Goal: Task Accomplishment & Management: Complete application form

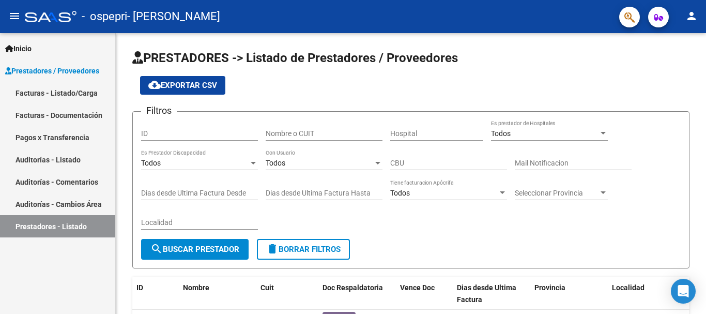
click at [86, 111] on link "Facturas - Documentación" at bounding box center [57, 115] width 115 height 22
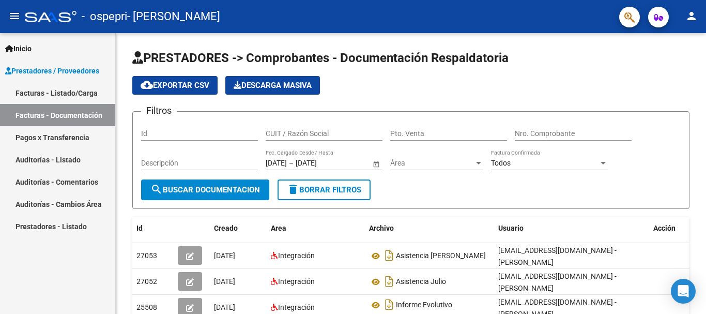
click at [86, 91] on link "Facturas - Listado/Carga" at bounding box center [57, 93] width 115 height 22
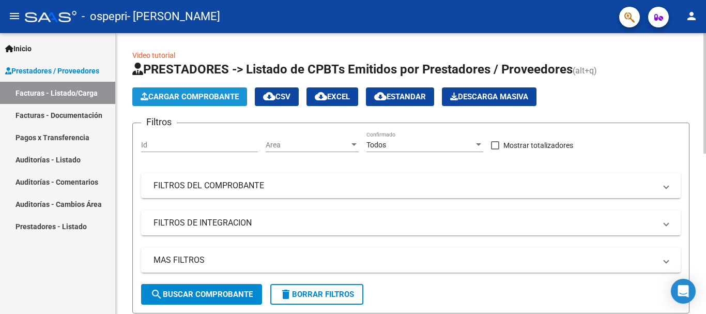
click at [194, 95] on span "Cargar Comprobante" at bounding box center [190, 96] width 98 height 9
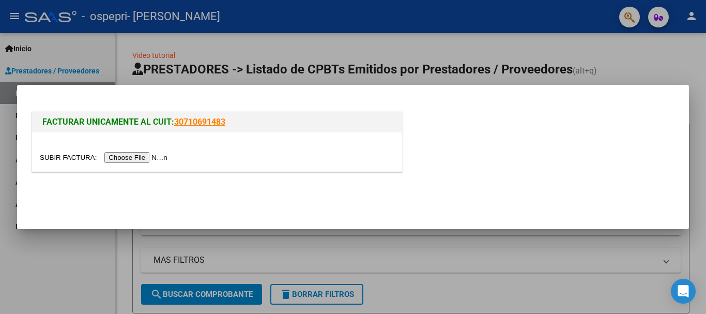
click at [156, 159] on input "file" at bounding box center [105, 157] width 131 height 11
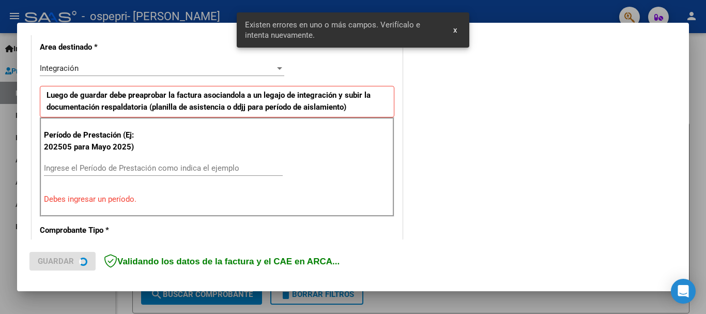
scroll to position [239, 0]
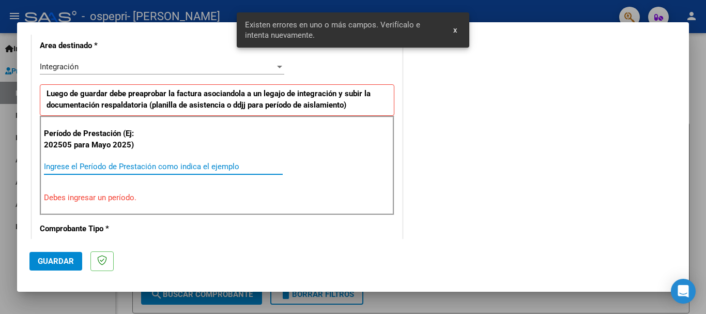
click at [86, 166] on input "Ingrese el Período de Prestación como indica el ejemplo" at bounding box center [163, 166] width 239 height 9
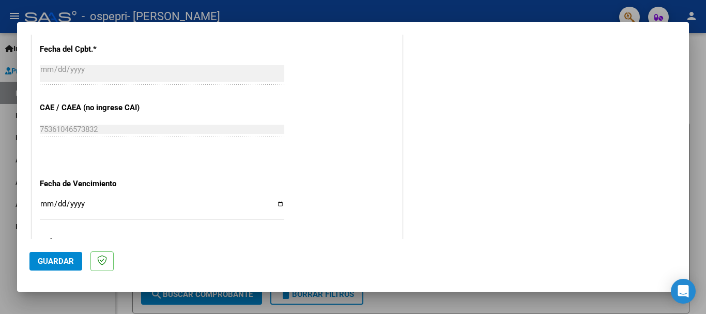
scroll to position [706, 0]
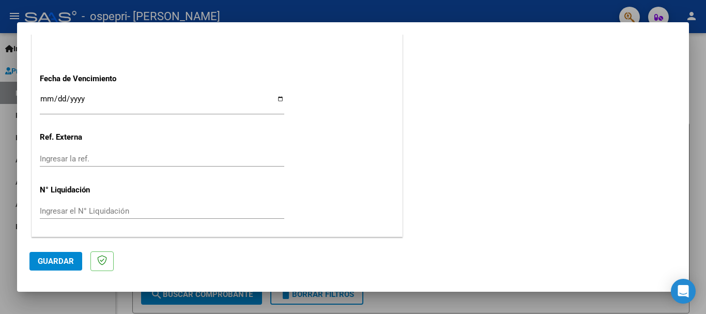
type input "202508"
click at [85, 209] on input "Ingresar el N° Liquidación" at bounding box center [162, 210] width 245 height 9
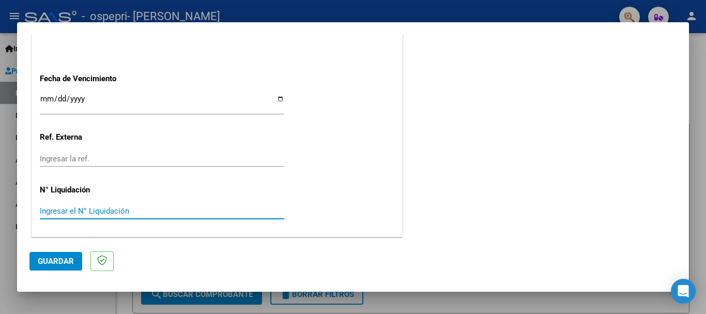
type input "3"
type input "272941"
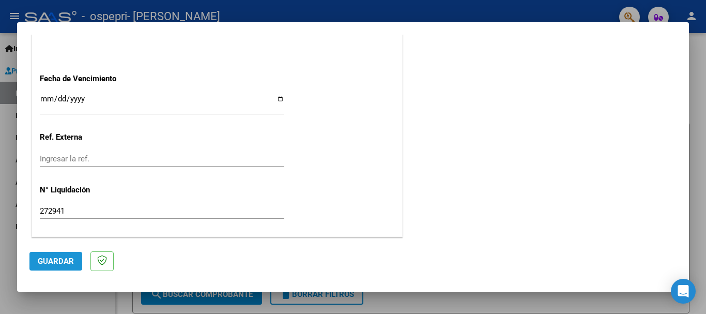
click at [65, 261] on span "Guardar" at bounding box center [56, 261] width 36 height 9
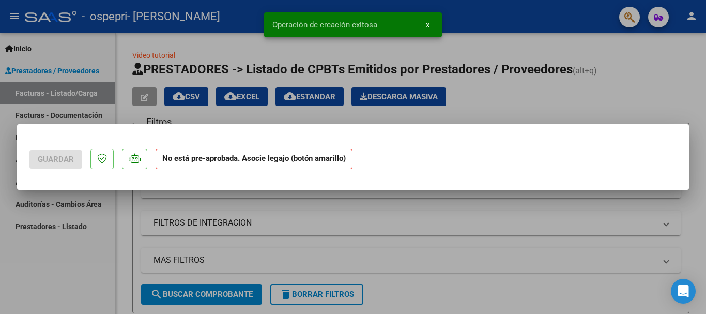
scroll to position [0, 0]
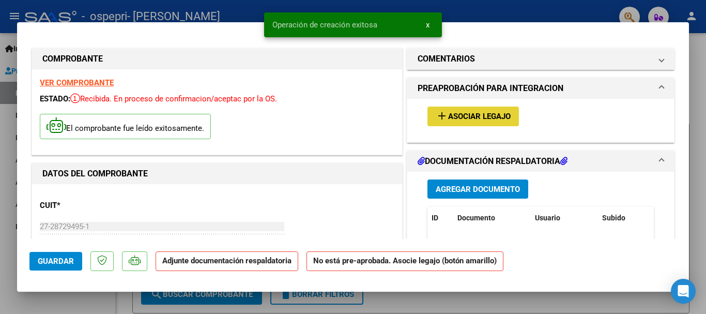
click at [476, 119] on span "Asociar Legajo" at bounding box center [479, 116] width 63 height 9
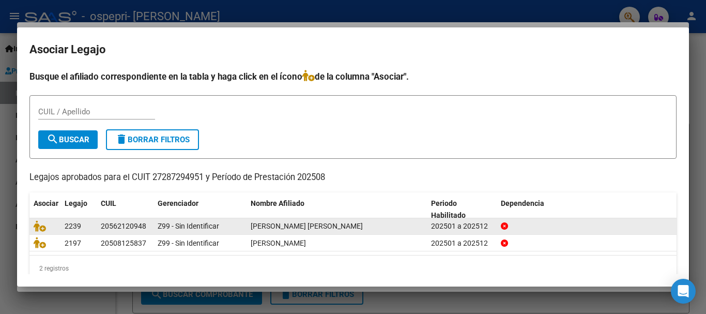
click at [363, 224] on span "[PERSON_NAME] [PERSON_NAME]" at bounding box center [307, 226] width 112 height 8
click at [38, 227] on icon at bounding box center [40, 225] width 12 height 11
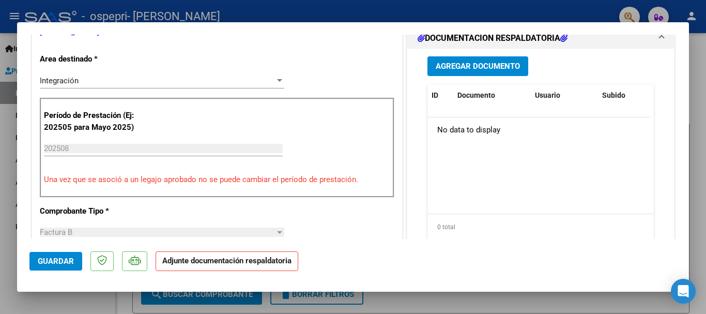
scroll to position [155, 0]
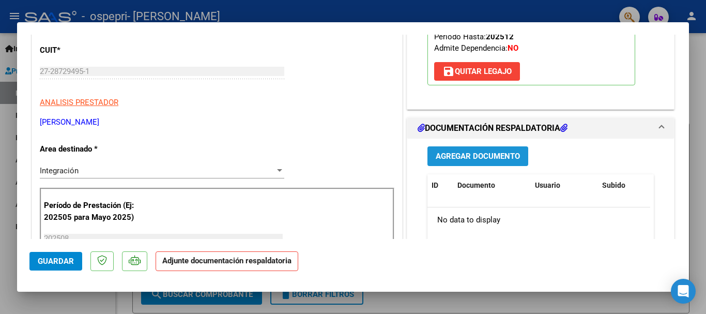
click at [487, 158] on span "Agregar Documento" at bounding box center [478, 156] width 84 height 9
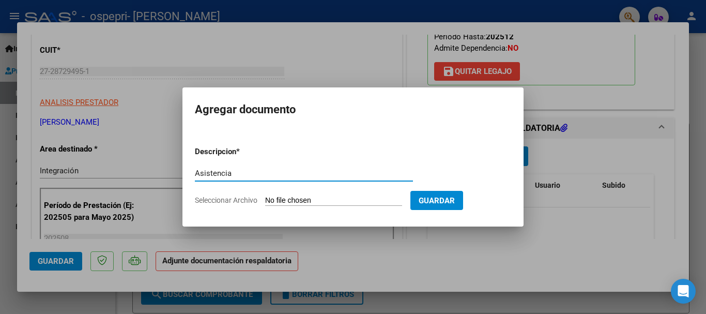
type input "Asistencia"
click at [371, 200] on input "Seleccionar Archivo" at bounding box center [333, 201] width 137 height 10
type input "C:\fakepath\[PERSON_NAME]- Agosto - Psicomotricidad .pdf"
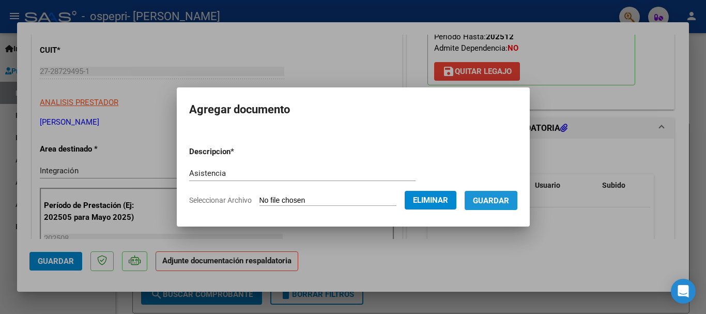
click at [493, 201] on span "Guardar" at bounding box center [491, 200] width 36 height 9
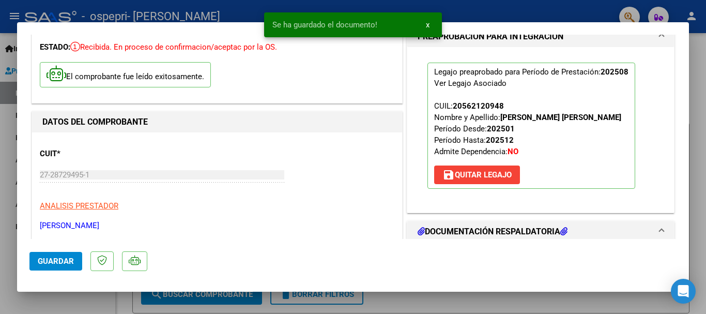
scroll to position [362, 0]
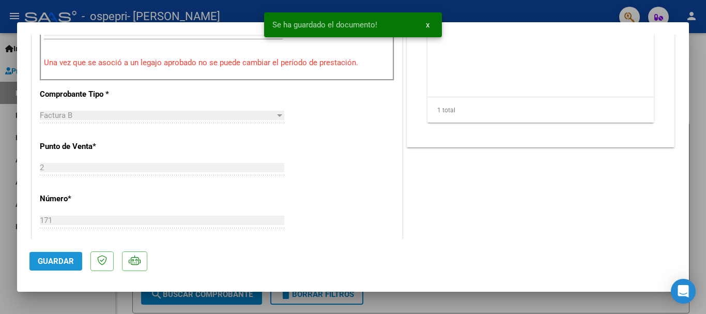
click at [66, 265] on span "Guardar" at bounding box center [56, 261] width 36 height 9
click at [455, 308] on div at bounding box center [353, 157] width 706 height 314
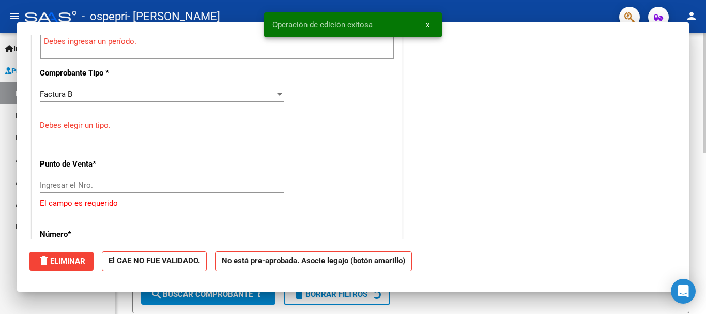
scroll to position [0, 0]
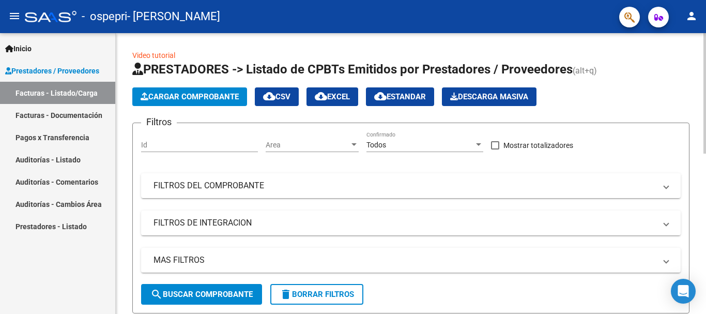
click at [193, 99] on span "Cargar Comprobante" at bounding box center [190, 96] width 98 height 9
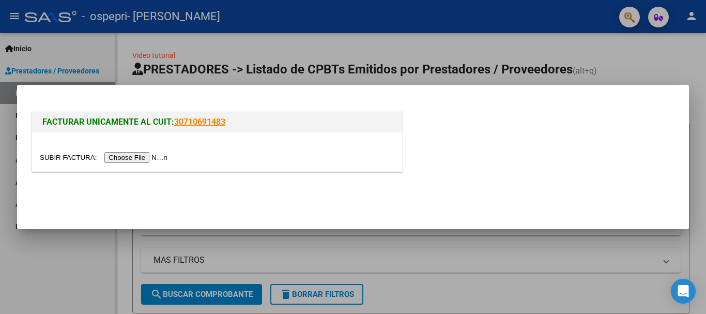
click at [161, 154] on input "file" at bounding box center [105, 157] width 131 height 11
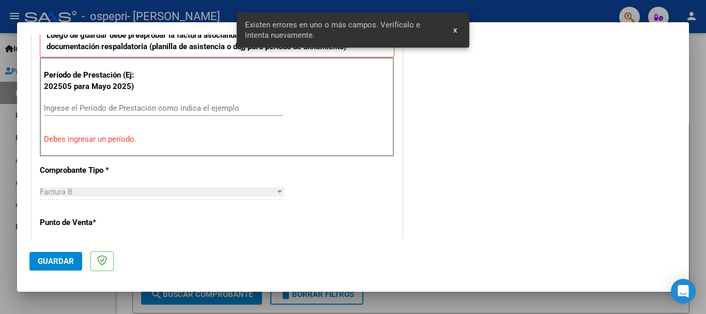
scroll to position [291, 0]
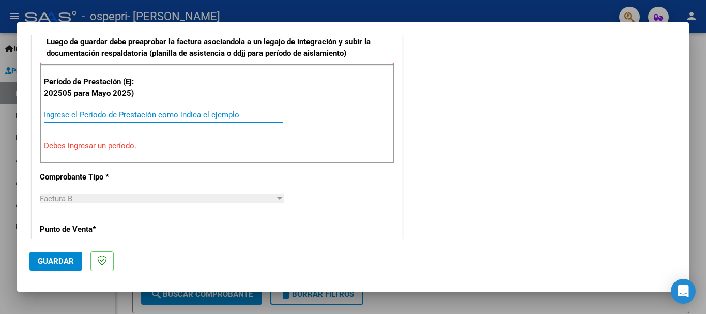
click at [98, 112] on input "Ingrese el Período de Prestación como indica el ejemplo" at bounding box center [163, 114] width 239 height 9
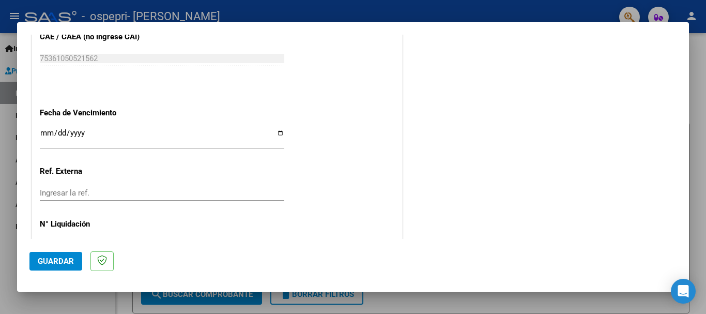
scroll to position [706, 0]
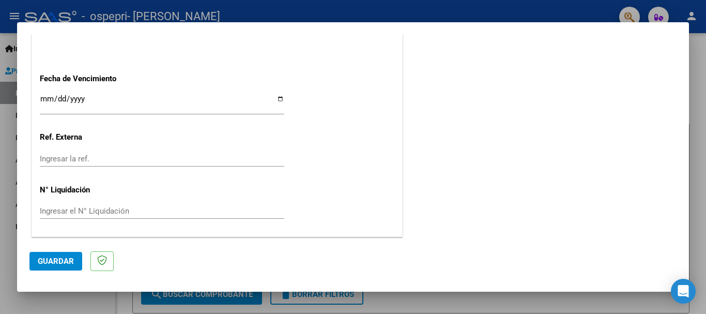
type input "202508"
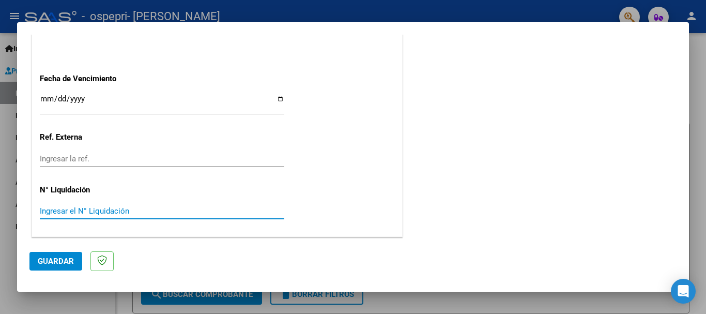
click at [160, 208] on input "Ingresar el N° Liquidación" at bounding box center [162, 210] width 245 height 9
type input "272942"
click at [56, 262] on span "Guardar" at bounding box center [56, 261] width 36 height 9
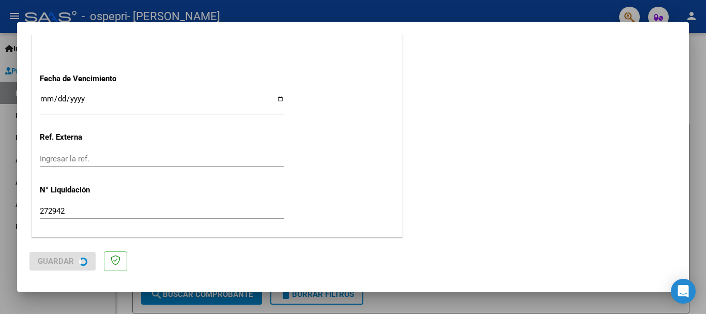
scroll to position [0, 0]
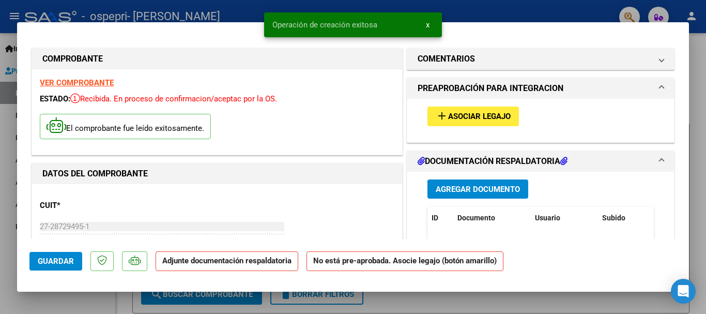
click at [488, 116] on span "Asociar Legajo" at bounding box center [479, 116] width 63 height 9
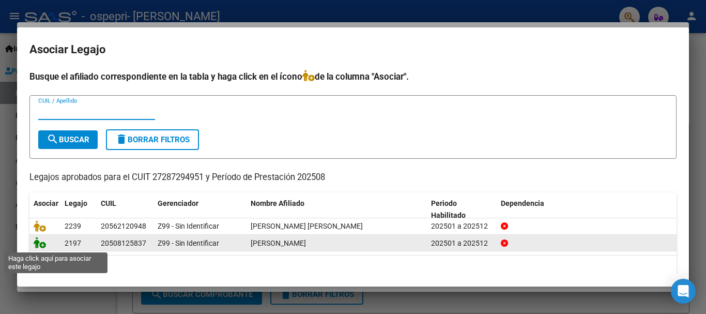
click at [37, 247] on icon at bounding box center [40, 242] width 12 height 11
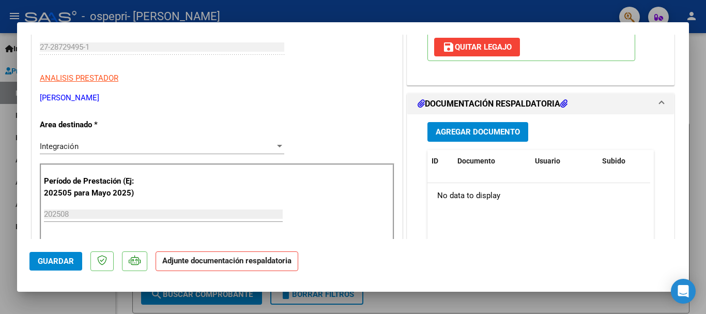
scroll to position [155, 0]
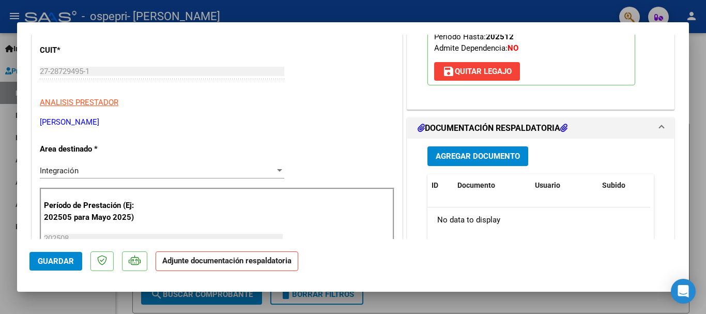
click at [482, 157] on span "Agregar Documento" at bounding box center [478, 156] width 84 height 9
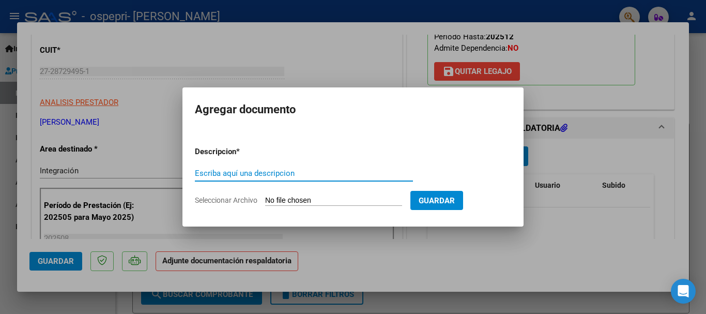
click at [251, 169] on input "Escriba aquí una descripcion" at bounding box center [304, 173] width 218 height 9
type input "asistencia"
click at [313, 199] on input "Seleccionar Archivo" at bounding box center [333, 201] width 137 height 10
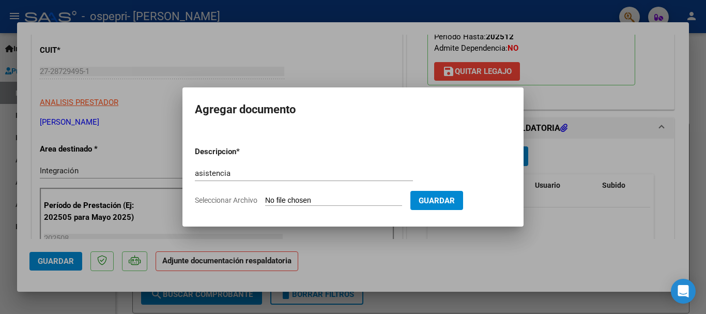
type input "C:\fakepath\Facundo P- Agosto - Psicomotricidad .pdf"
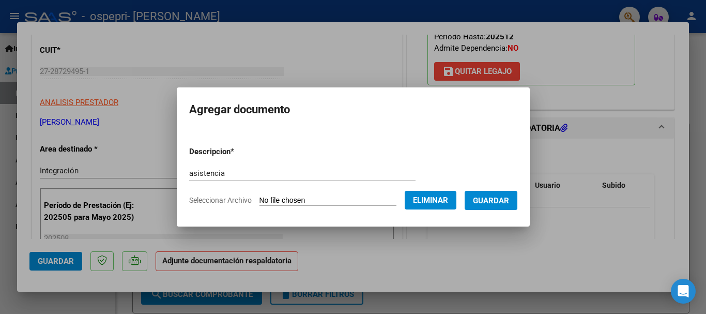
click at [508, 199] on span "Guardar" at bounding box center [491, 200] width 36 height 9
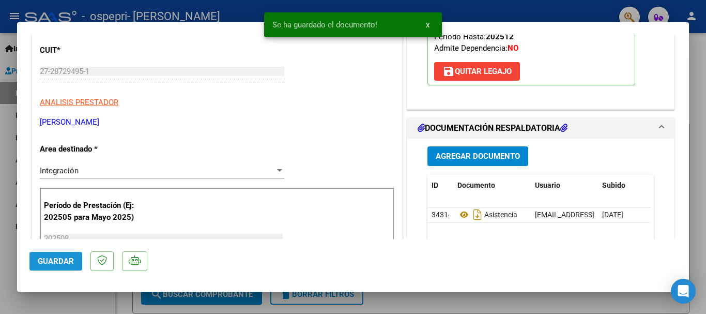
click at [63, 261] on span "Guardar" at bounding box center [56, 261] width 36 height 9
click at [397, 302] on div at bounding box center [353, 157] width 706 height 314
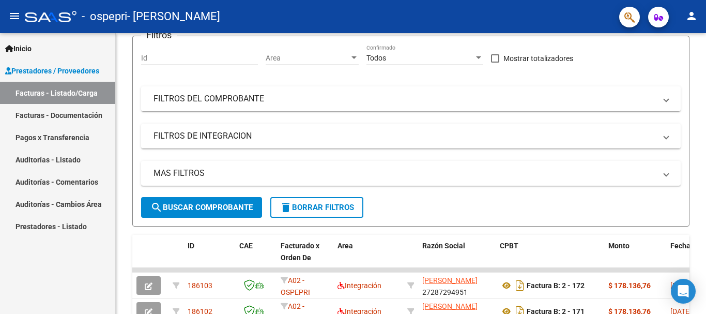
scroll to position [0, 0]
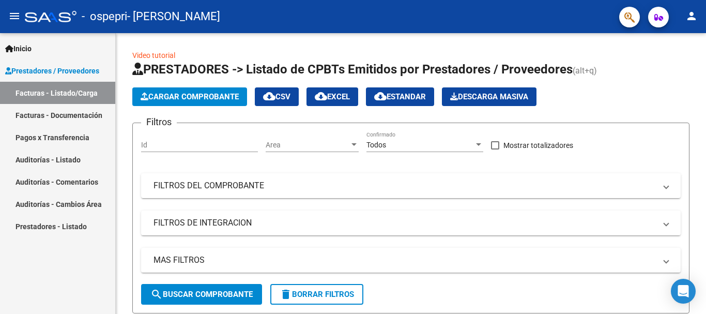
click at [66, 225] on link "Prestadores - Listado" at bounding box center [57, 226] width 115 height 22
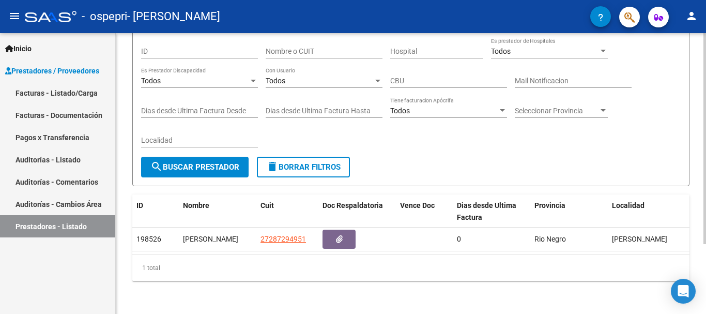
scroll to position [93, 0]
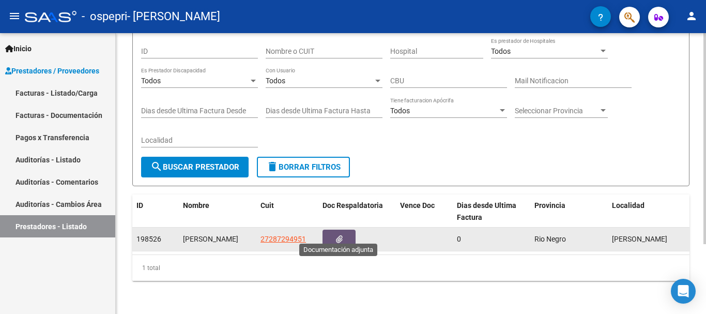
click at [336, 235] on icon "button" at bounding box center [339, 239] width 7 height 8
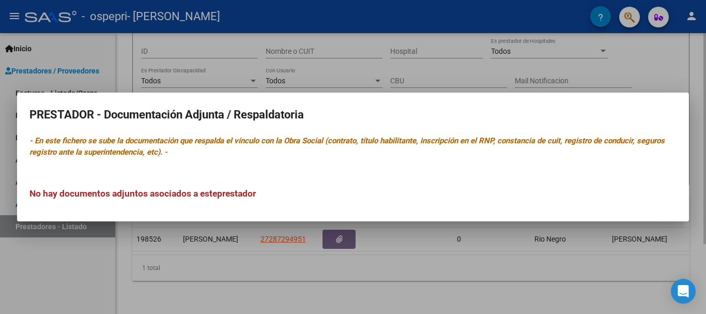
click at [527, 293] on div at bounding box center [353, 157] width 706 height 314
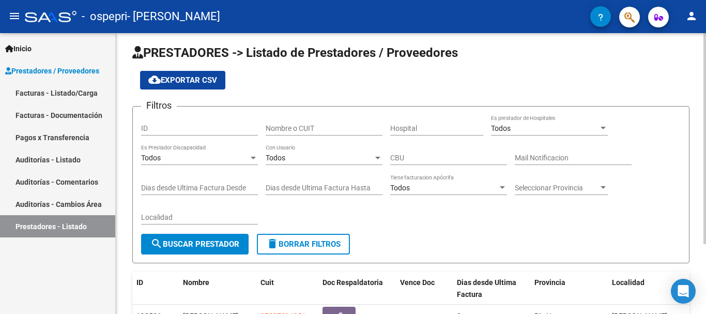
scroll to position [0, 0]
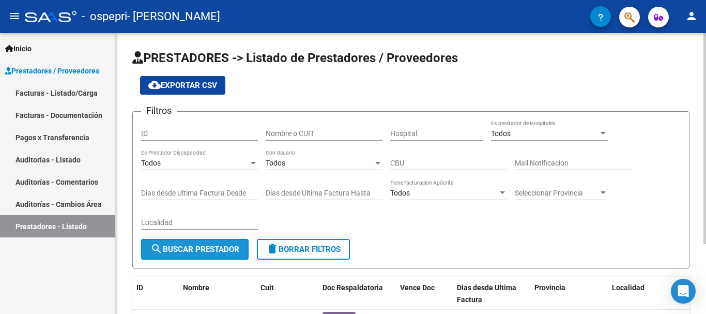
click at [231, 249] on span "search Buscar Prestador" at bounding box center [195, 249] width 89 height 9
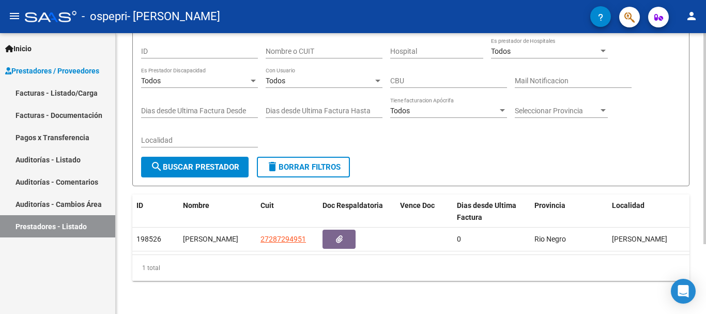
scroll to position [41, 0]
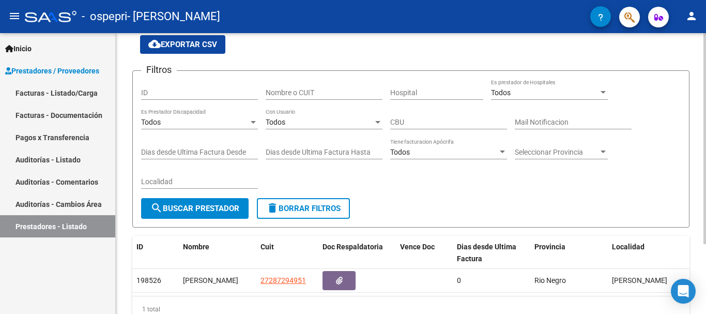
click at [193, 178] on input "Localidad" at bounding box center [199, 181] width 117 height 9
type input "[PERSON_NAME]"
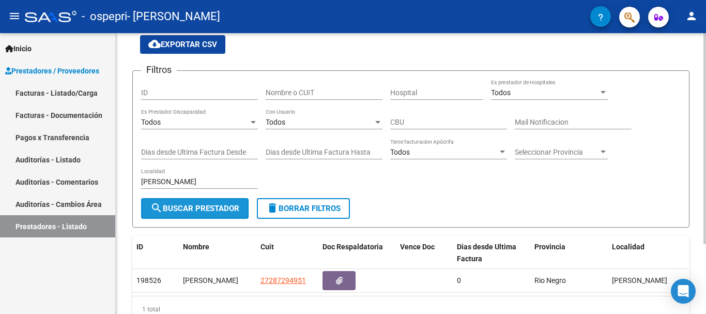
click at [220, 208] on span "search Buscar Prestador" at bounding box center [195, 208] width 89 height 9
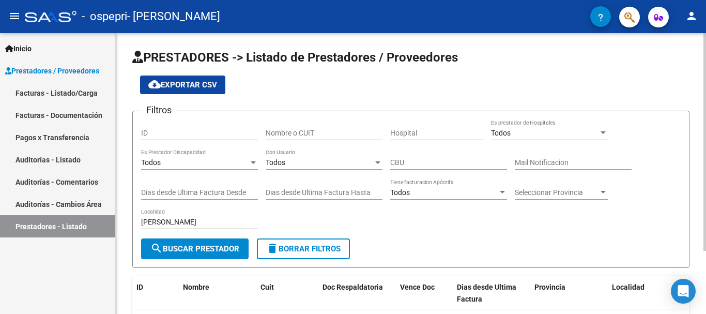
scroll to position [0, 0]
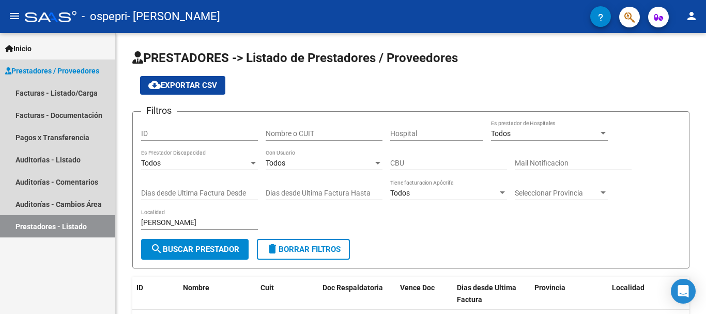
click at [81, 221] on link "Prestadores - Listado" at bounding box center [57, 226] width 115 height 22
click at [67, 160] on link "Auditorías - Listado" at bounding box center [57, 159] width 115 height 22
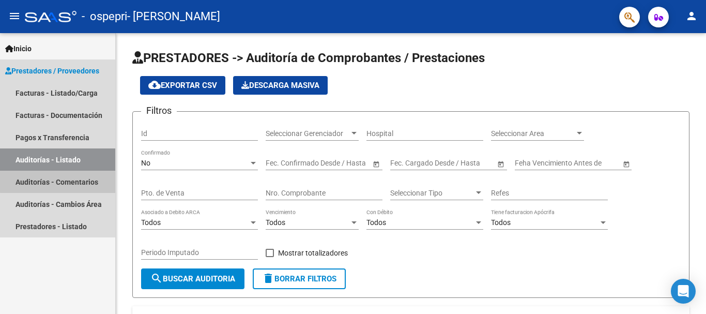
click at [70, 181] on link "Auditorías - Comentarios" at bounding box center [57, 182] width 115 height 22
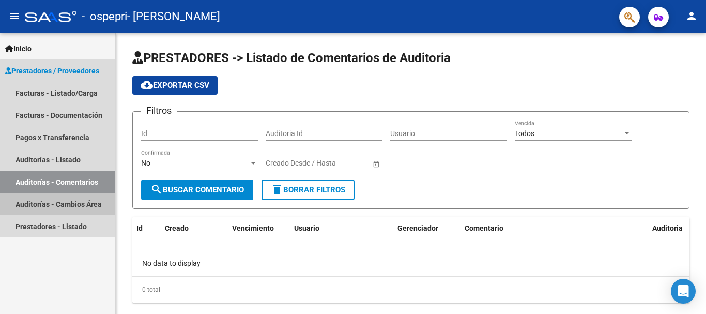
click at [79, 205] on link "Auditorías - Cambios Área" at bounding box center [57, 204] width 115 height 22
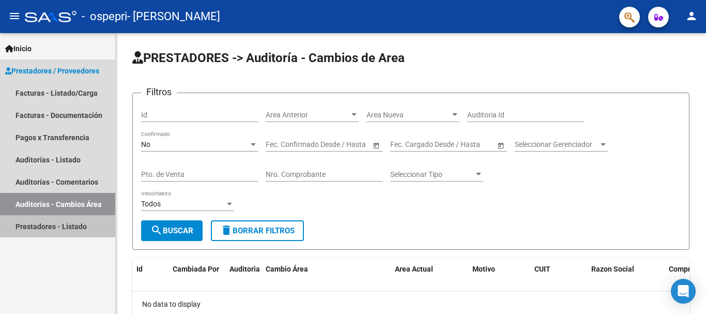
click at [76, 226] on link "Prestadores - Listado" at bounding box center [57, 226] width 115 height 22
